Goal: Task Accomplishment & Management: Use online tool/utility

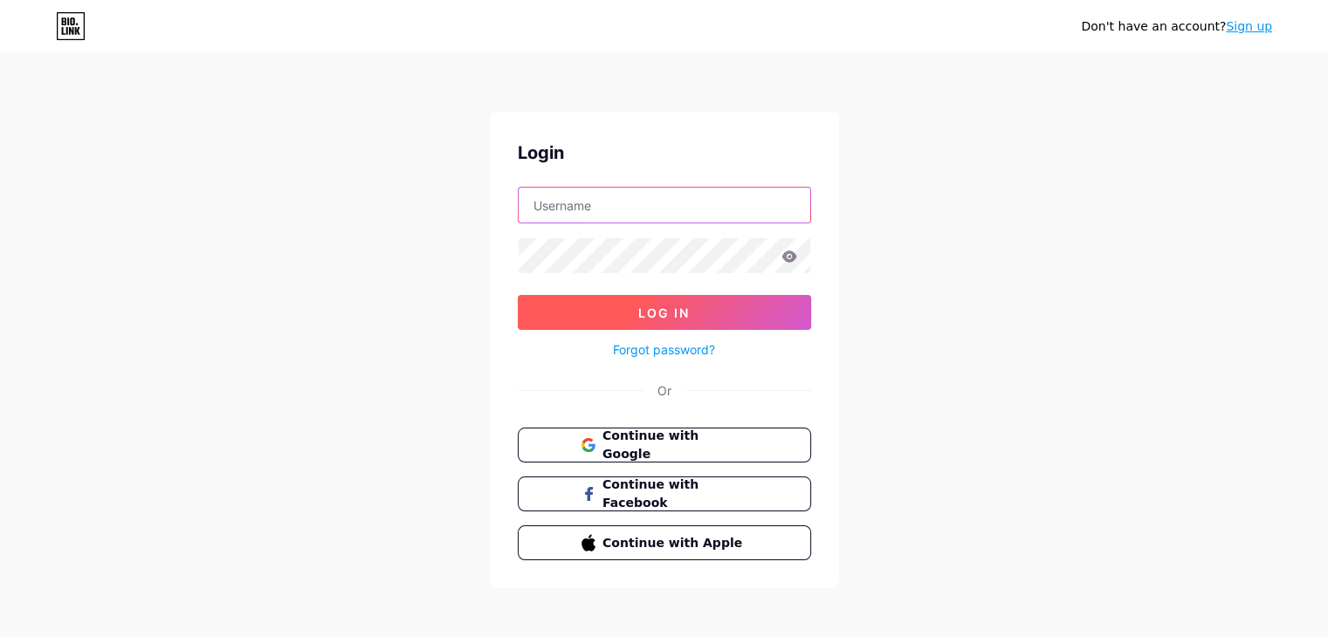
type input "[EMAIL_ADDRESS][DOMAIN_NAME]"
click at [705, 319] on button "Log In" at bounding box center [664, 312] width 293 height 35
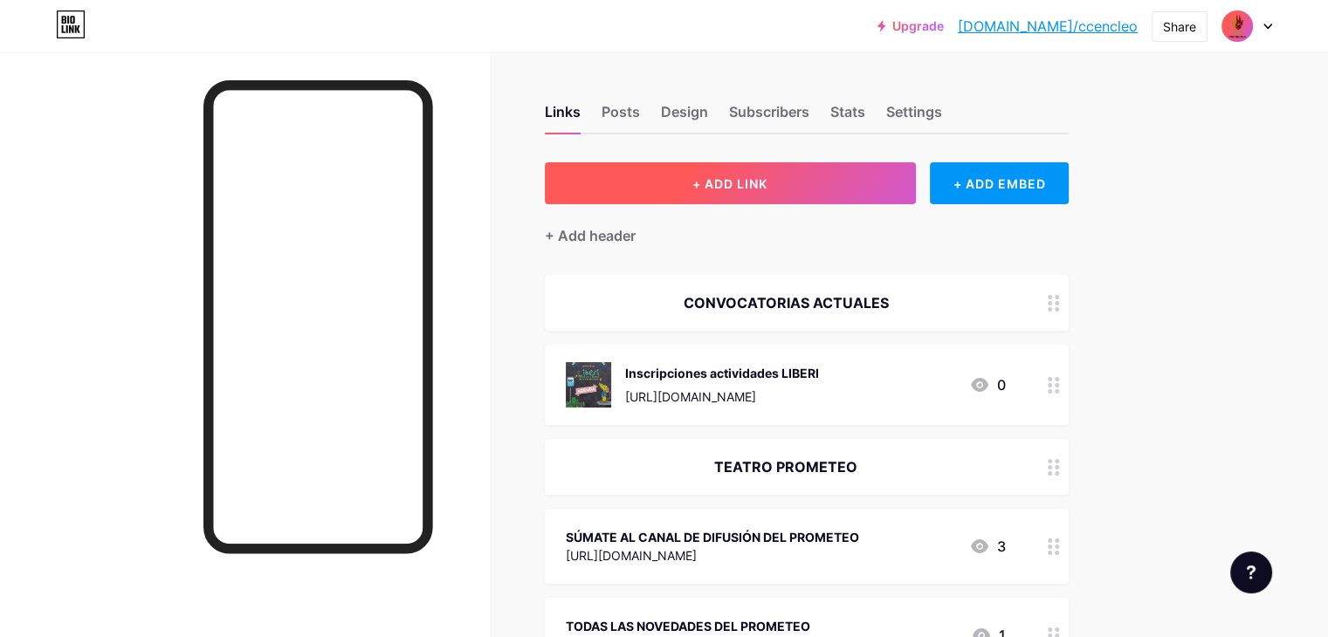
click at [767, 178] on span "+ ADD LINK" at bounding box center [729, 183] width 75 height 15
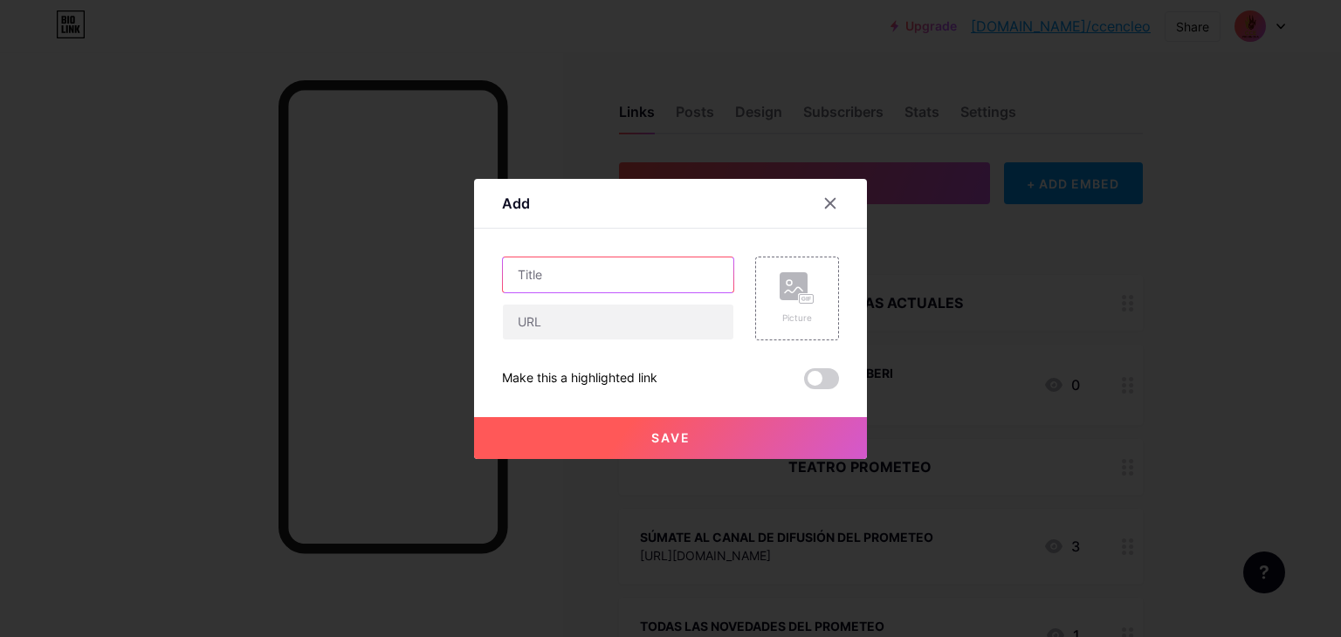
click at [613, 278] on input "text" at bounding box center [618, 275] width 230 height 35
type input "P"
type input "Subvención a presentaciones artísticas"
click at [684, 310] on input "text" at bounding box center [618, 322] width 230 height 35
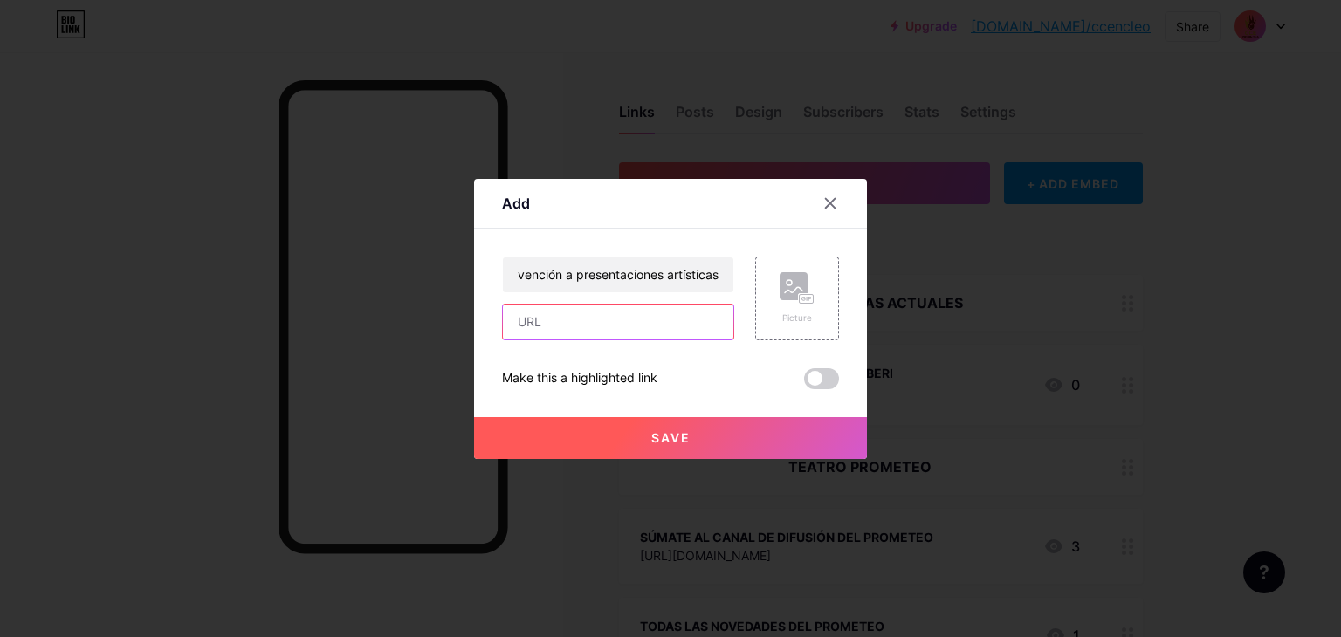
scroll to position [0, 0]
paste input "[URL][DOMAIN_NAME]"
type input "[URL][DOMAIN_NAME]"
click at [818, 385] on span at bounding box center [821, 378] width 35 height 21
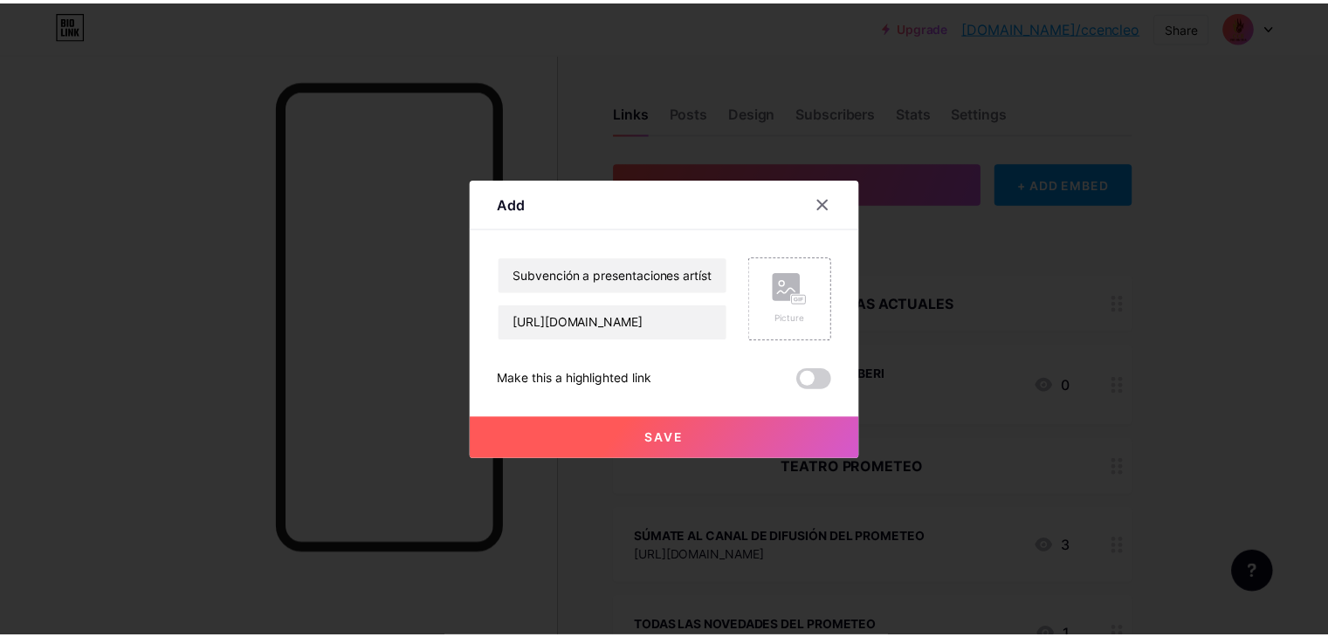
scroll to position [0, 0]
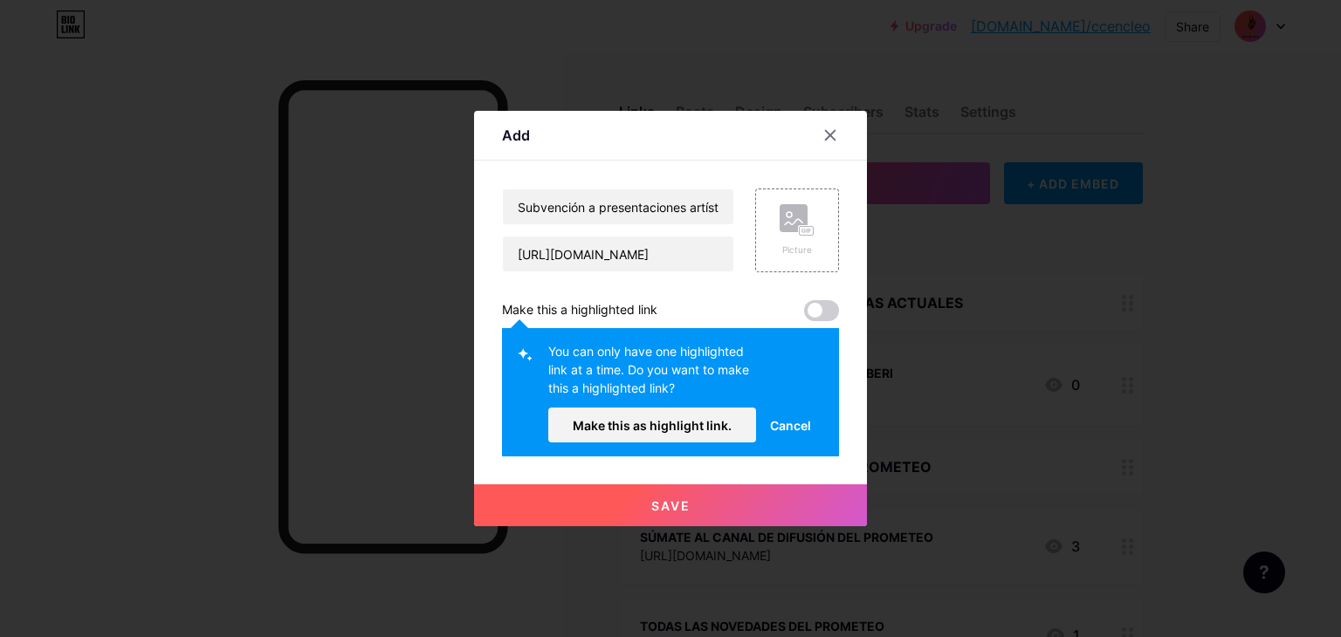
click at [672, 494] on button "Save" at bounding box center [670, 506] width 393 height 42
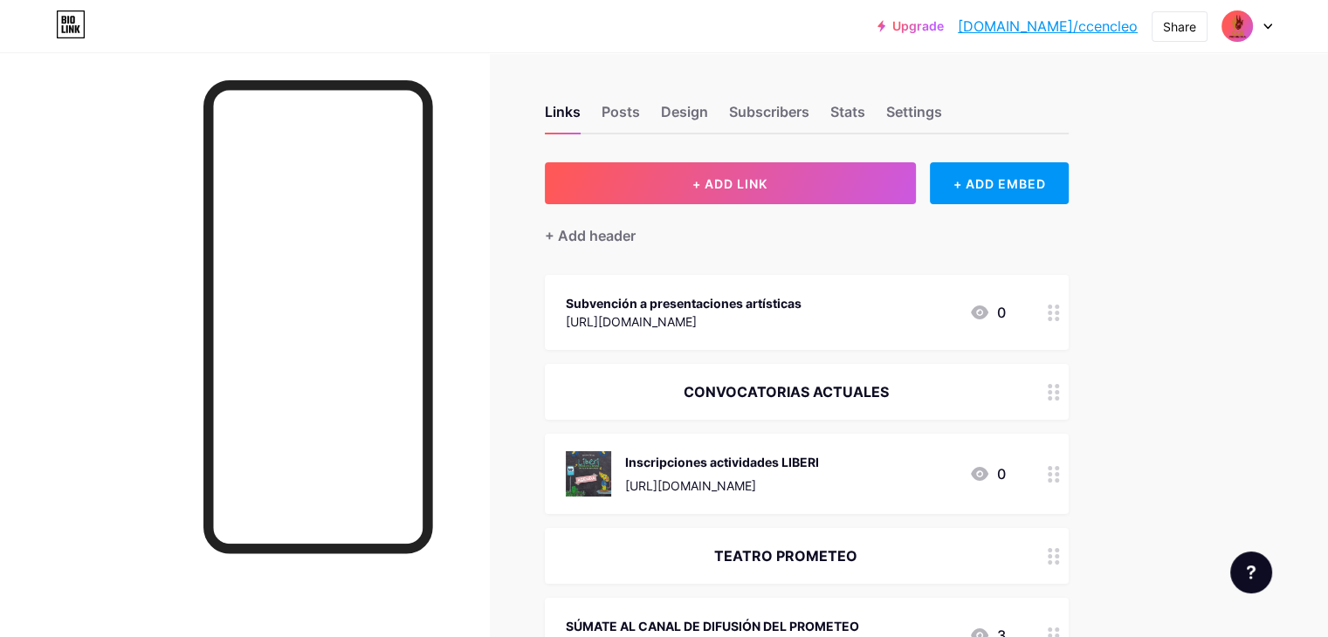
drag, startPoint x: 1096, startPoint y: 308, endPoint x: 1103, endPoint y: 335, distance: 27.7
click at [1069, 335] on div "Subvención a presentaciones artísticas [URL][DOMAIN_NAME] 0" at bounding box center [807, 312] width 524 height 75
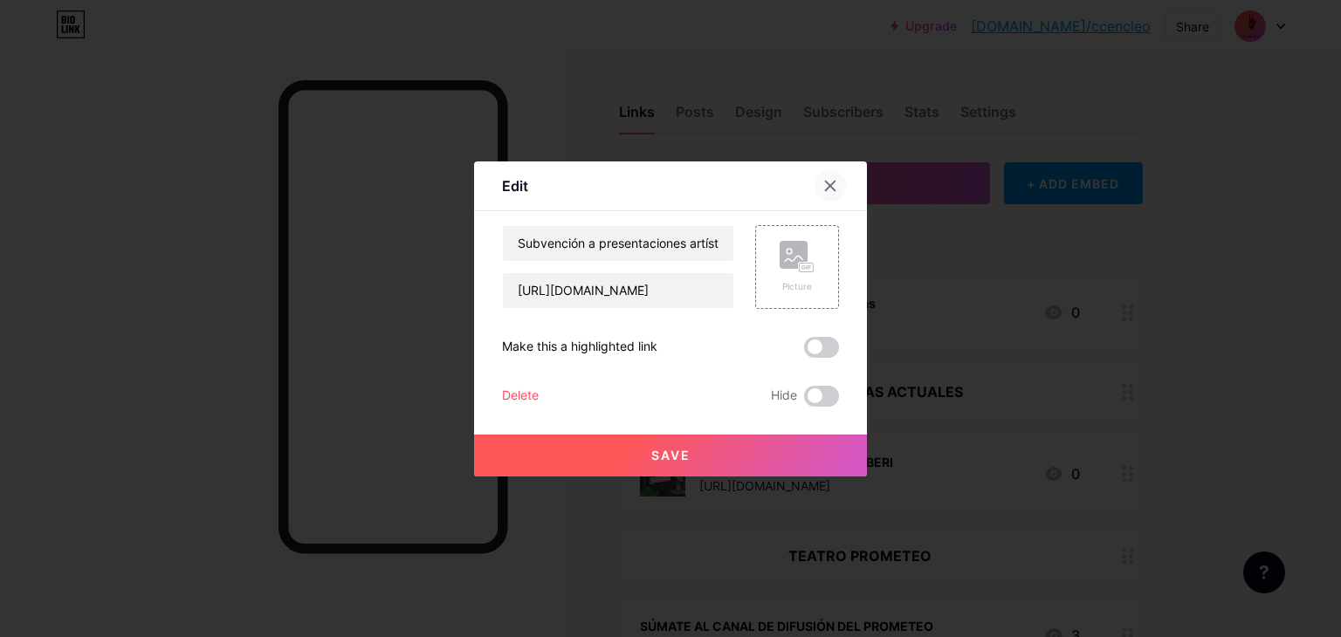
click at [828, 179] on icon at bounding box center [830, 186] width 14 height 14
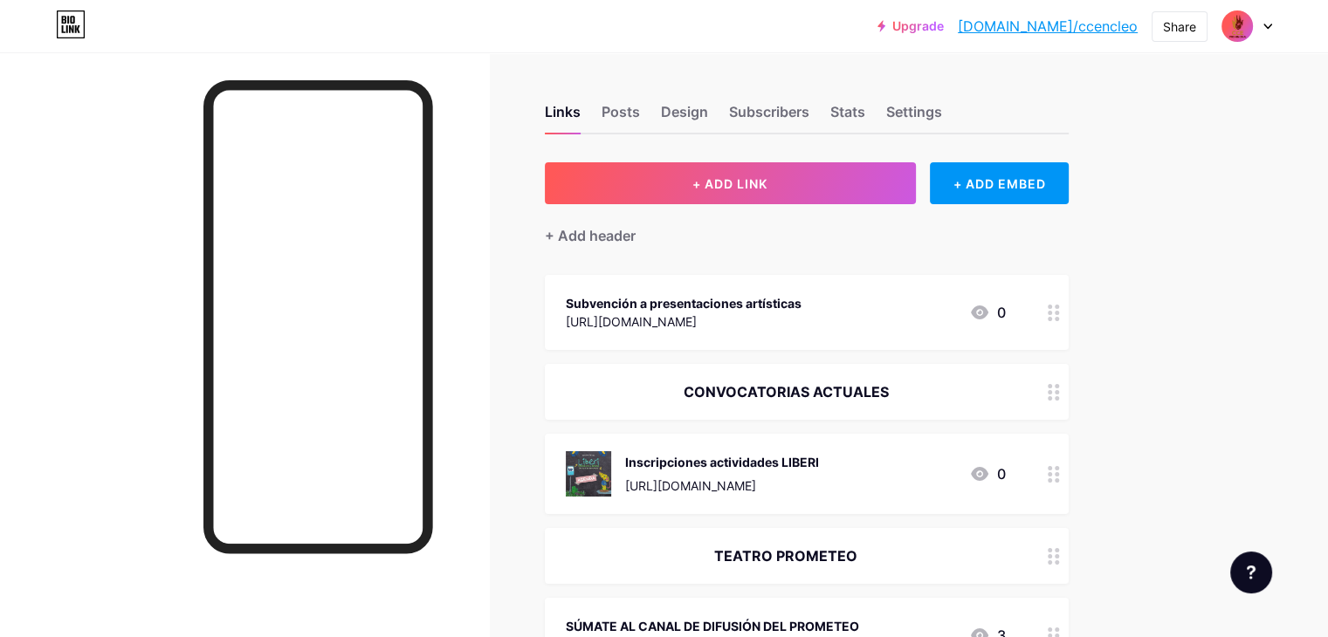
drag, startPoint x: 1107, startPoint y: 298, endPoint x: 1095, endPoint y: 388, distance: 90.7
